Goal: Task Accomplishment & Management: Manage account settings

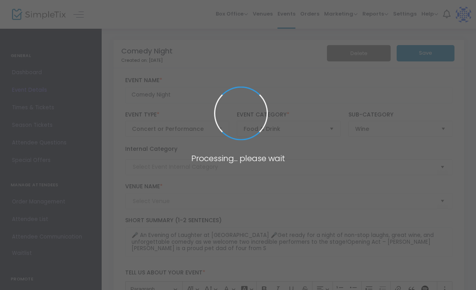
type input "Indian Island Winery"
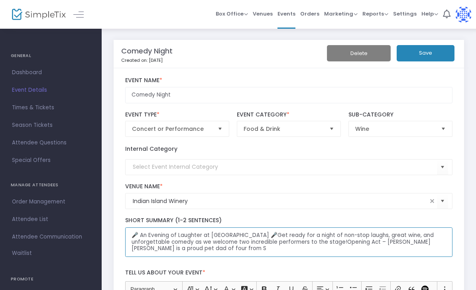
click at [272, 251] on textarea "🎤 An Evening of Laughter at [GEOGRAPHIC_DATA] 🎤Get ready for a night of non-sto…" at bounding box center [288, 242] width 327 height 30
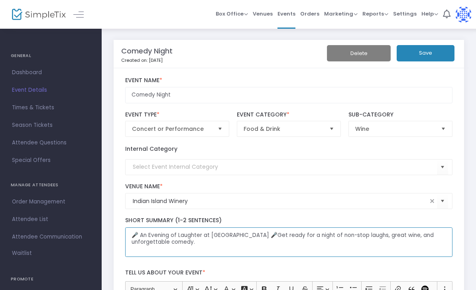
type textarea "🎤 An Evening of Laughter at [GEOGRAPHIC_DATA] 🎤Get ready for a night of non-sto…"
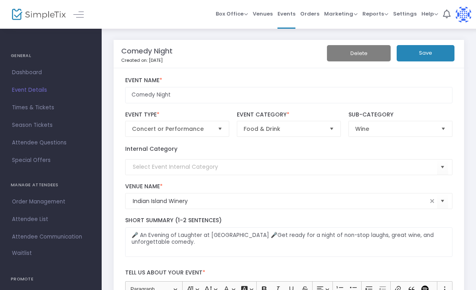
click at [442, 52] on button "Save" at bounding box center [425, 53] width 58 height 16
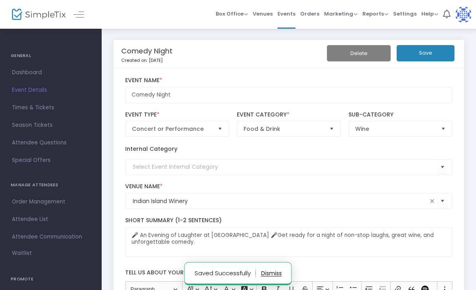
click at [38, 77] on span "Dashboard" at bounding box center [51, 72] width 78 height 10
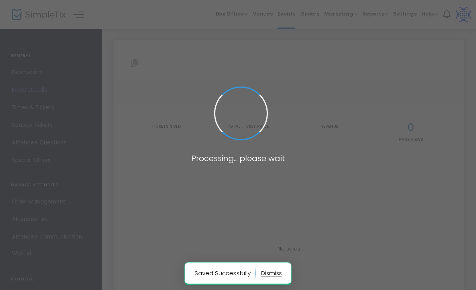
type input "[URL][DOMAIN_NAME]"
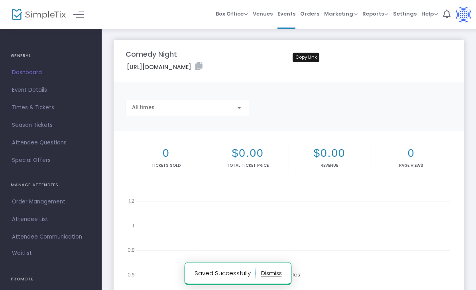
click at [202, 68] on icon at bounding box center [198, 66] width 7 height 8
